Goal: Information Seeking & Learning: Check status

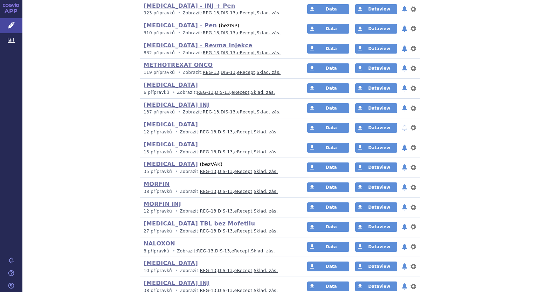
scroll to position [1960, 0]
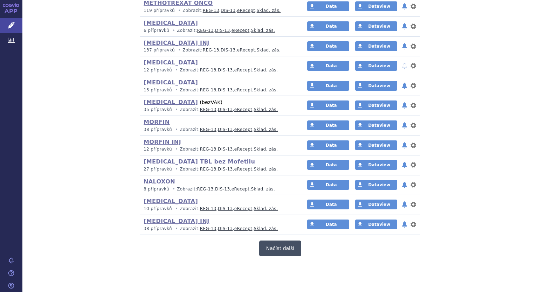
click at [273, 247] on button "Načíst další" at bounding box center [280, 249] width 42 height 16
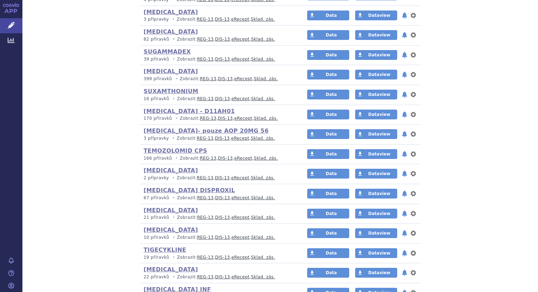
scroll to position [2626, 0]
click at [171, 207] on link "[MEDICAL_DATA]" at bounding box center [171, 210] width 54 height 7
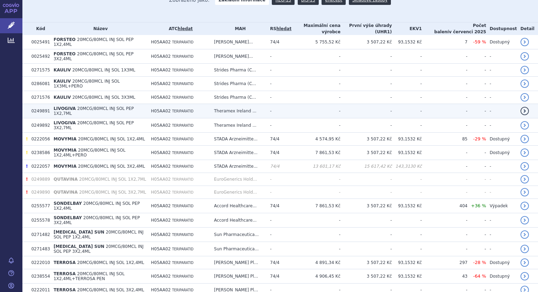
scroll to position [140, 0]
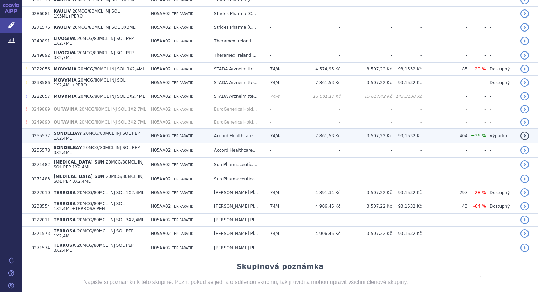
click at [166, 134] on span "H05AA02" at bounding box center [161, 136] width 20 height 5
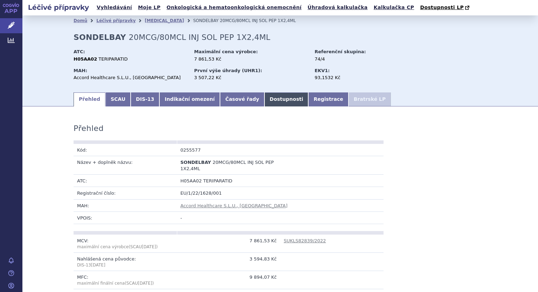
click at [265, 100] on link "Dostupnosti" at bounding box center [287, 100] width 44 height 14
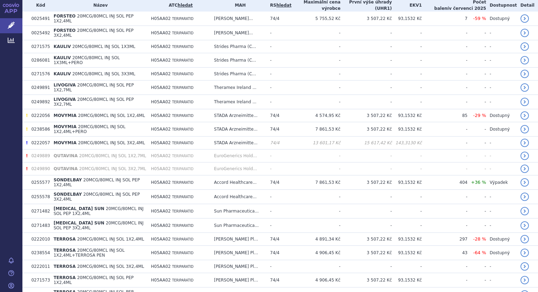
scroll to position [105, 0]
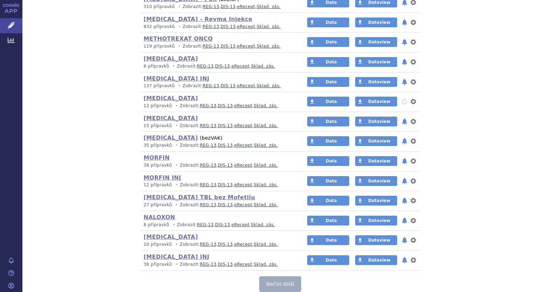
scroll to position [1960, 0]
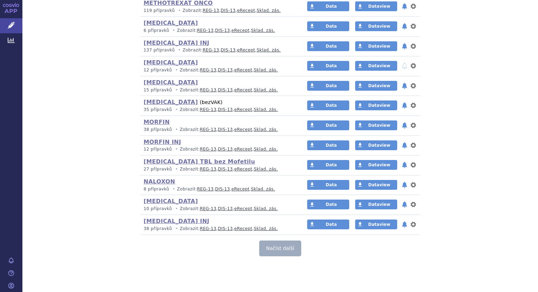
click at [276, 244] on button "Načíst další" at bounding box center [280, 249] width 42 height 16
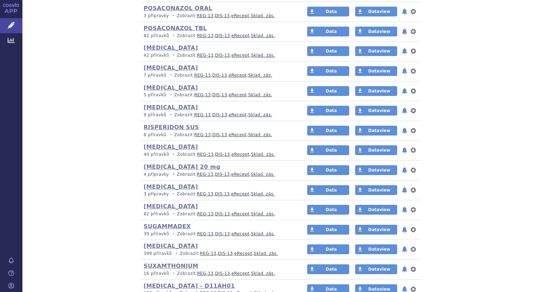
scroll to position [2626, 0]
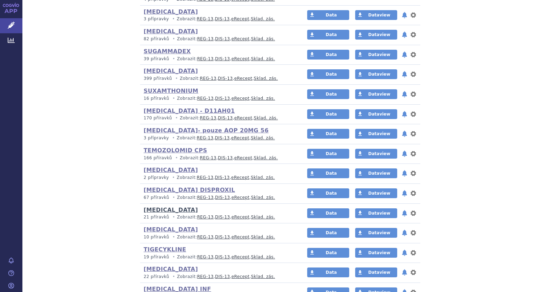
click at [144, 207] on link "[MEDICAL_DATA]" at bounding box center [171, 210] width 54 height 7
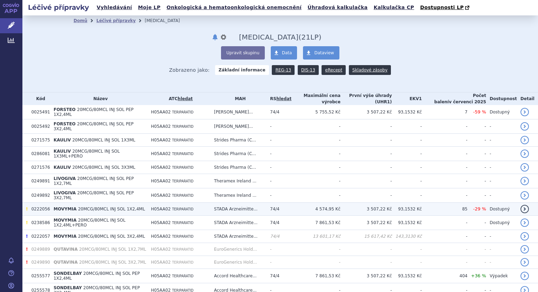
scroll to position [175, 0]
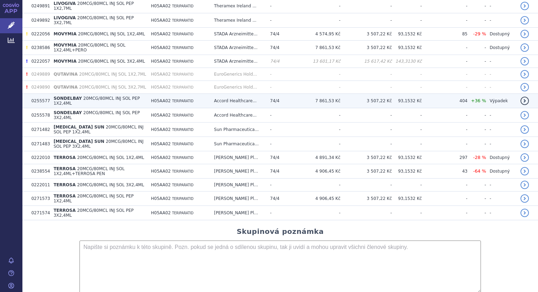
click at [485, 98] on span "+36 %" at bounding box center [478, 100] width 15 height 5
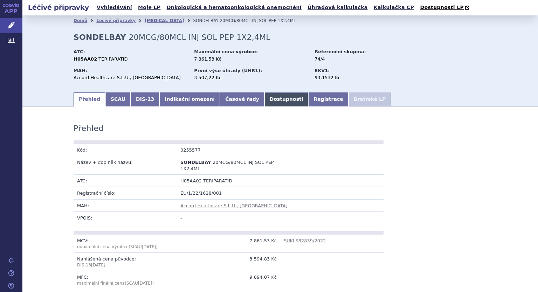
click at [265, 95] on link "Dostupnosti" at bounding box center [287, 100] width 44 height 14
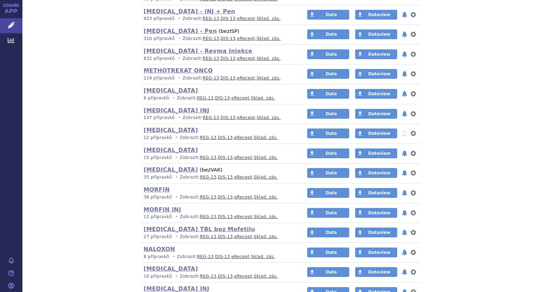
scroll to position [1960, 0]
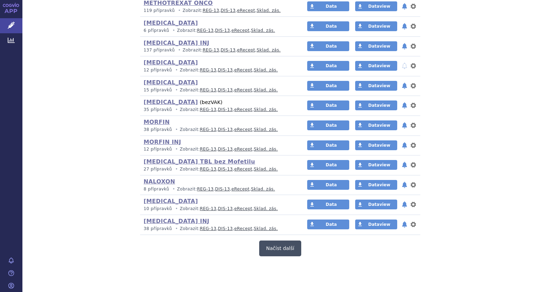
click at [271, 243] on button "Načíst další" at bounding box center [280, 249] width 42 height 16
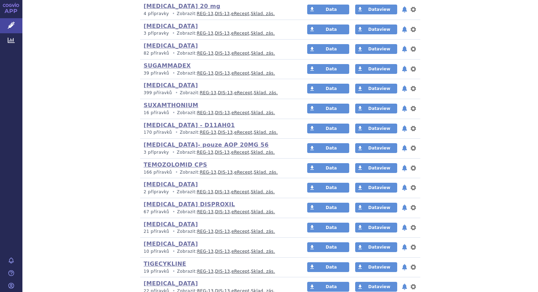
scroll to position [2626, 0]
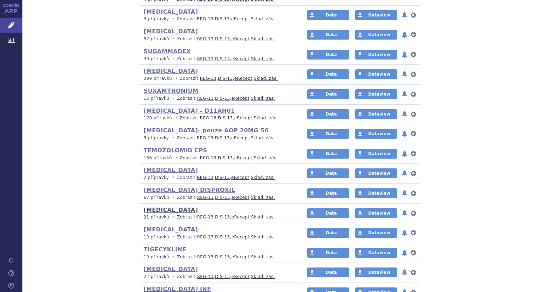
click at [155, 207] on link "[MEDICAL_DATA]" at bounding box center [171, 210] width 54 height 7
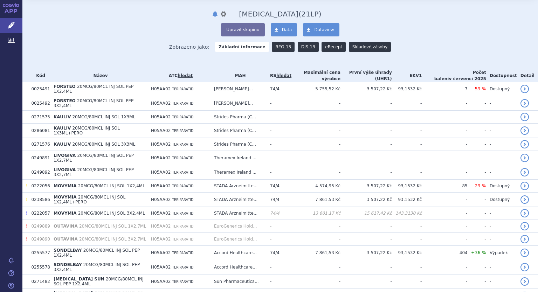
scroll to position [35, 0]
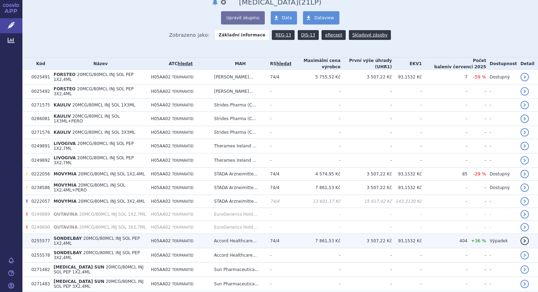
click at [148, 234] on td "SONDELBAY 20MCG/80MCL INJ SOL PEP 1X2,4ML" at bounding box center [98, 241] width 97 height 14
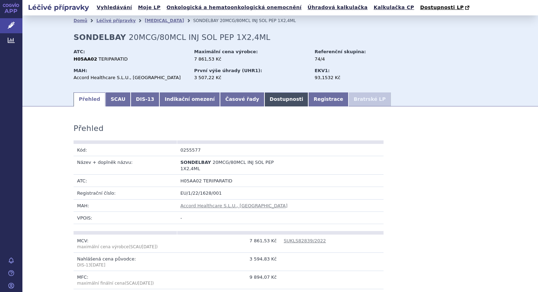
click at [269, 100] on link "Dostupnosti" at bounding box center [287, 100] width 44 height 14
